Goal: Information Seeking & Learning: Find specific fact

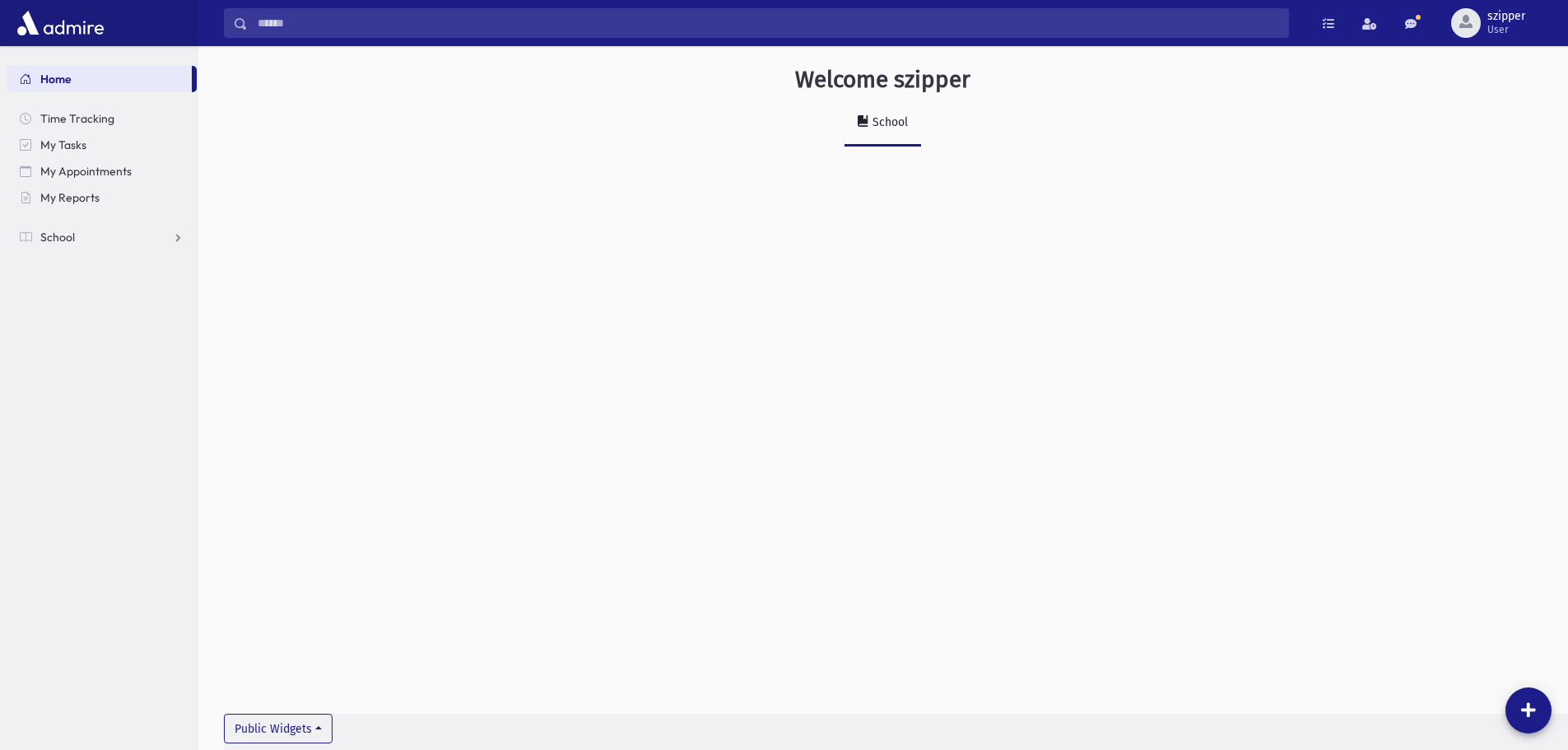
click at [335, 25] on input "Search" at bounding box center [768, 22] width 1040 height 30
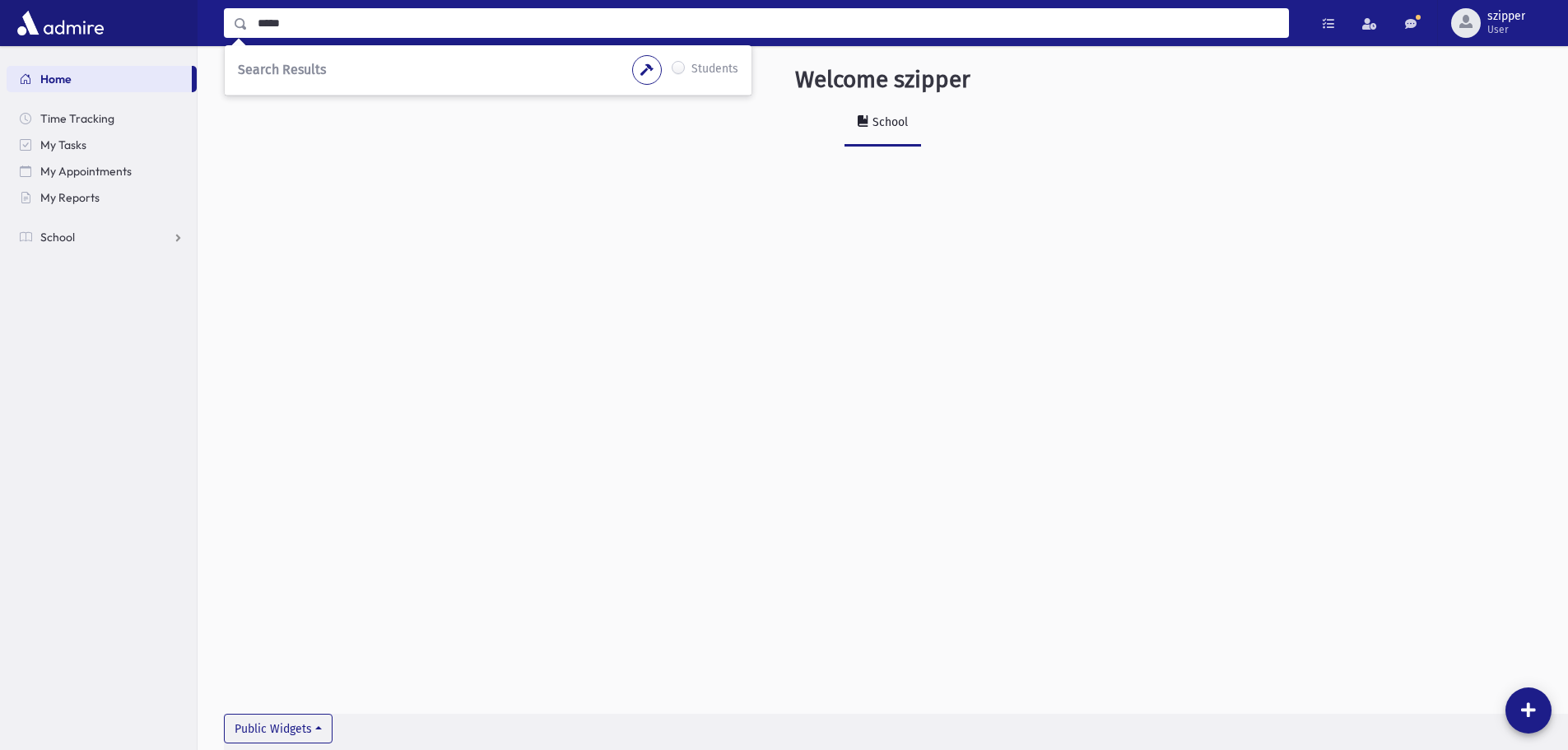
type input "*****"
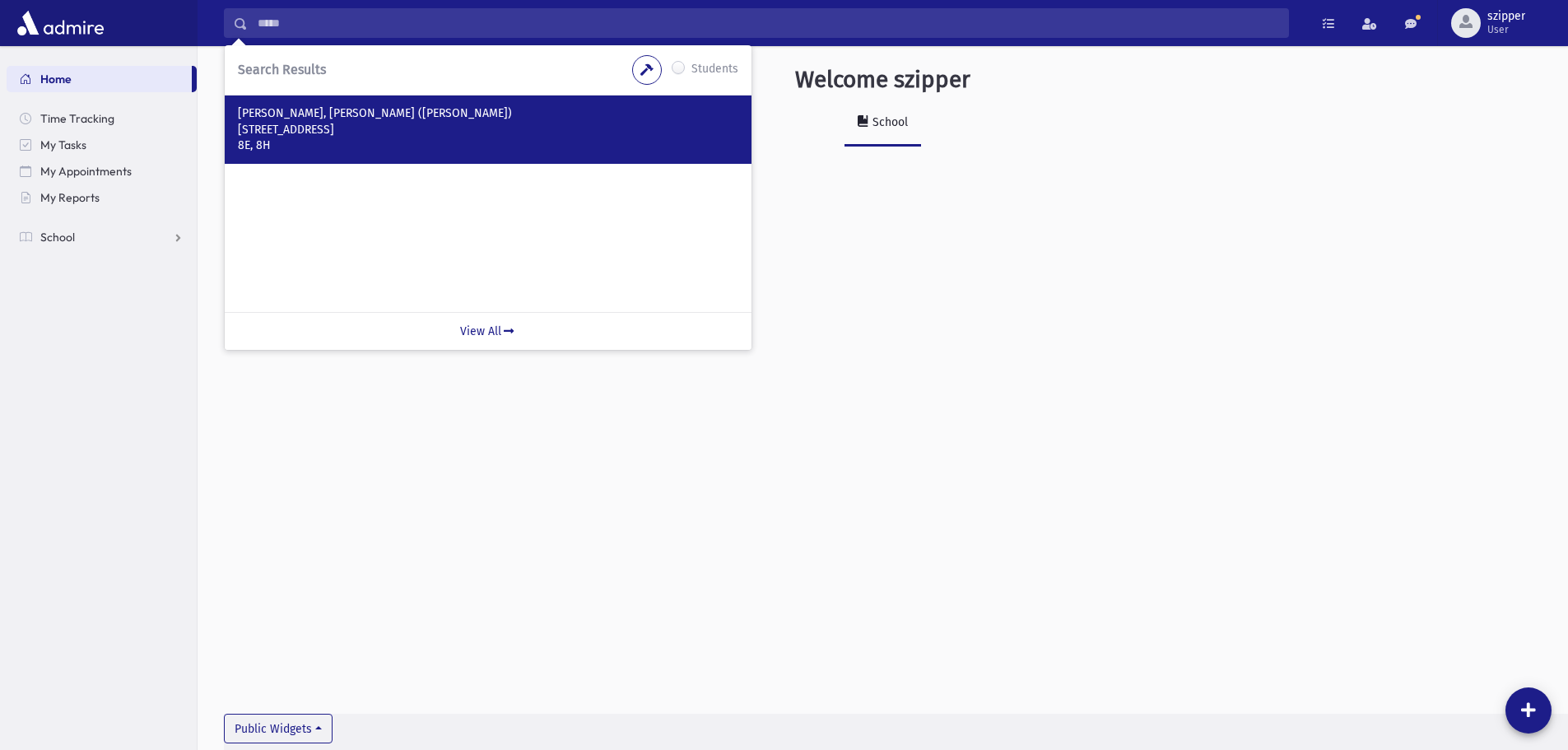
click at [355, 103] on div "Vaksman, Osher Boruch (Osher) 18 Landau Lane Spring Valley, NY 10977 8E, 8H" at bounding box center [488, 129] width 527 height 68
click at [362, 112] on p "Vaksman, Osher Boruch (Osher)" at bounding box center [488, 114] width 500 height 16
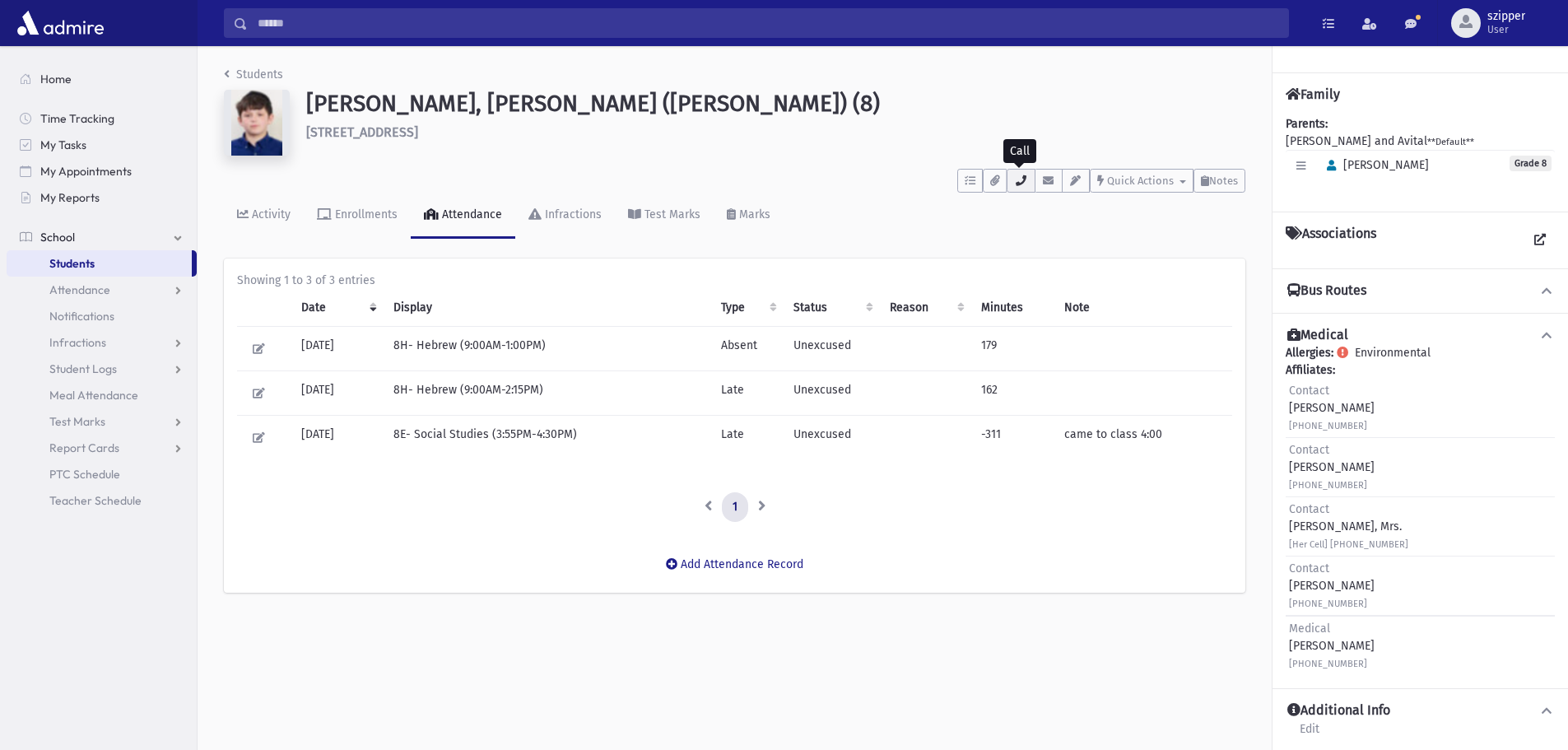
click at [1011, 179] on button "button" at bounding box center [1020, 180] width 28 height 24
click at [983, 128] on h6 "[STREET_ADDRESS]" at bounding box center [776, 132] width 940 height 16
click at [117, 82] on link "Home" at bounding box center [102, 79] width 190 height 26
